Goal: Navigation & Orientation: Find specific page/section

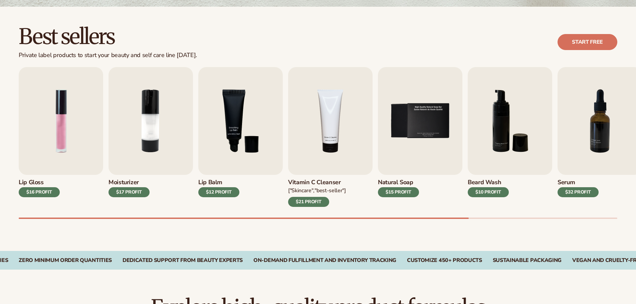
scroll to position [173, 0]
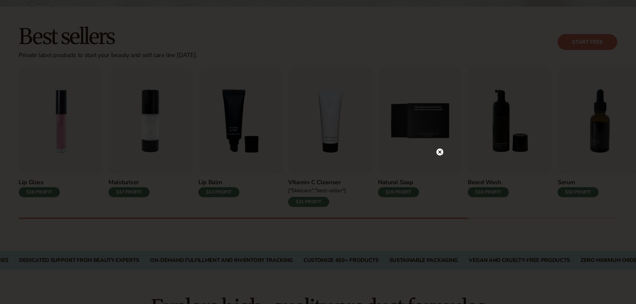
click at [441, 65] on circle at bounding box center [439, 62] width 7 height 7
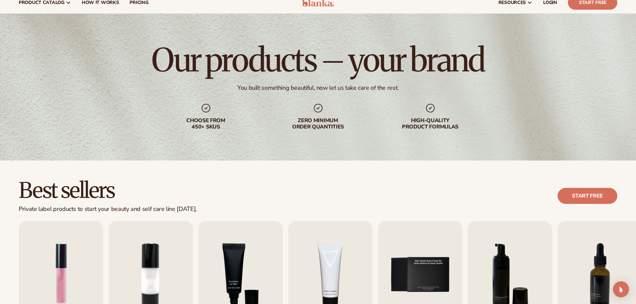
scroll to position [0, 0]
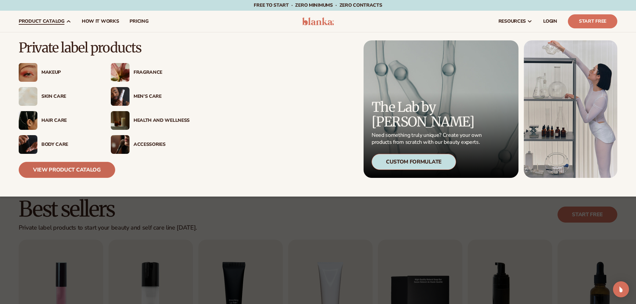
click at [62, 173] on link "View Product Catalog" at bounding box center [67, 170] width 96 height 16
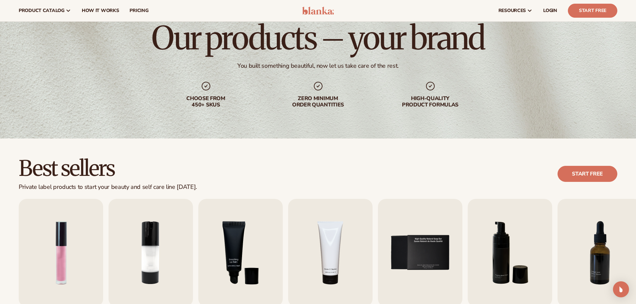
scroll to position [11, 0]
